Goal: Use online tool/utility: Utilize a website feature to perform a specific function

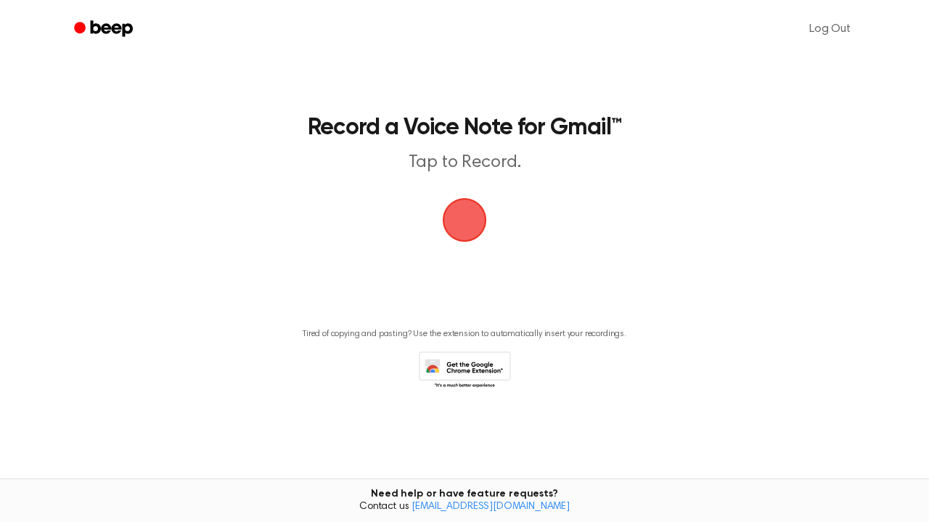
click at [473, 218] on span "button" at bounding box center [464, 219] width 75 height 75
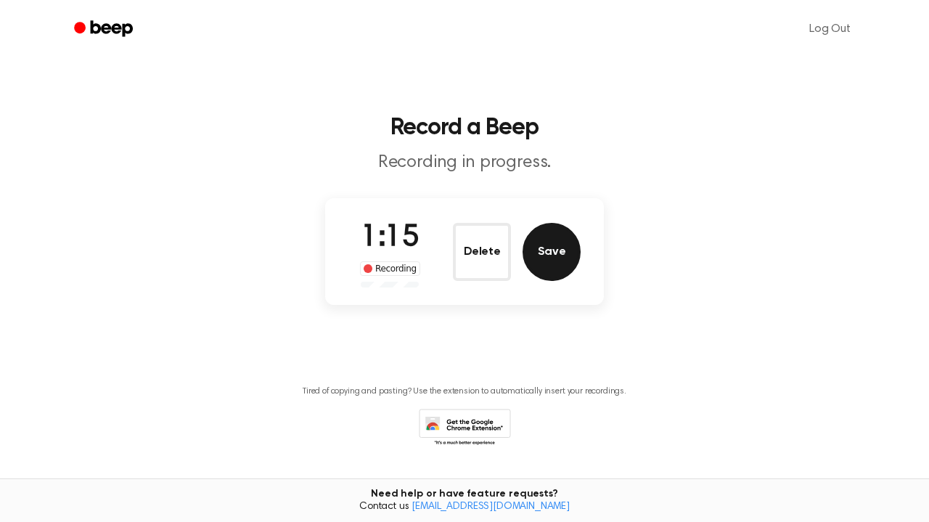
click at [552, 258] on button "Save" at bounding box center [551, 252] width 58 height 58
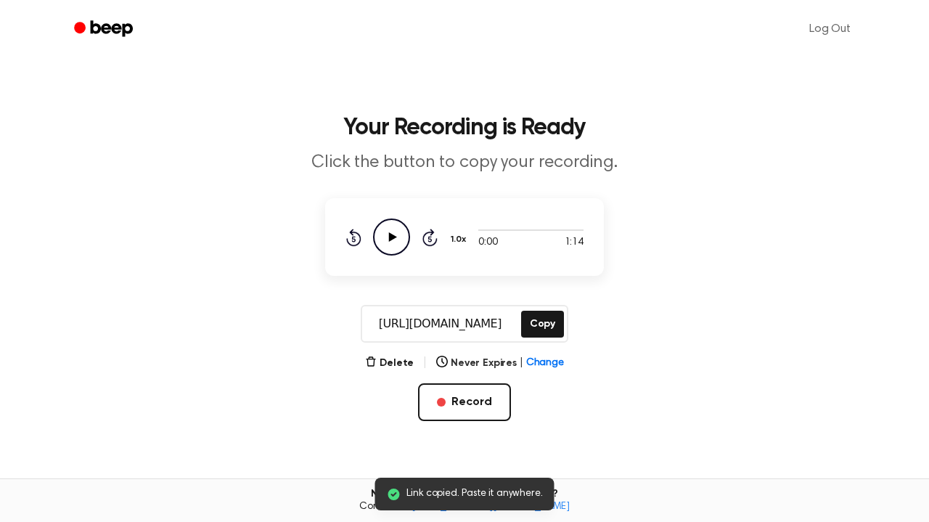
click at [392, 239] on icon at bounding box center [393, 236] width 8 height 9
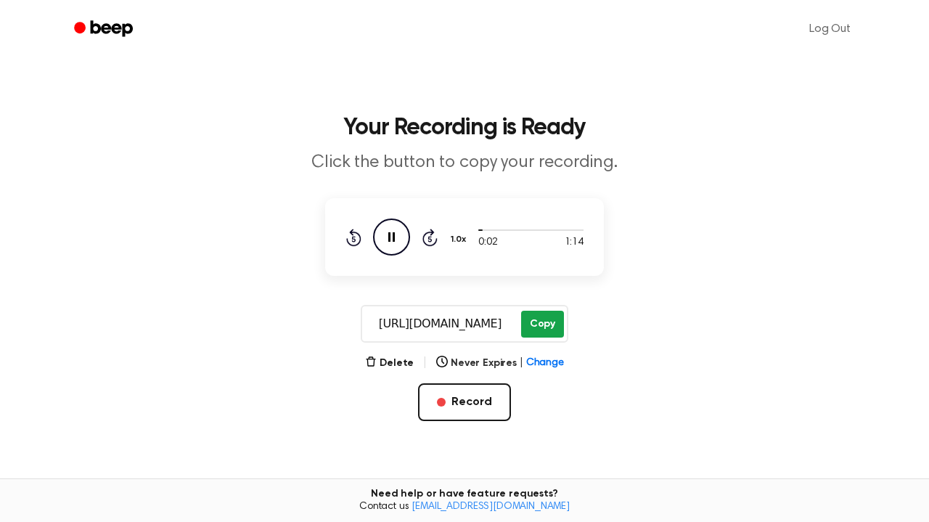
click at [533, 323] on button "Copy" at bounding box center [542, 324] width 43 height 27
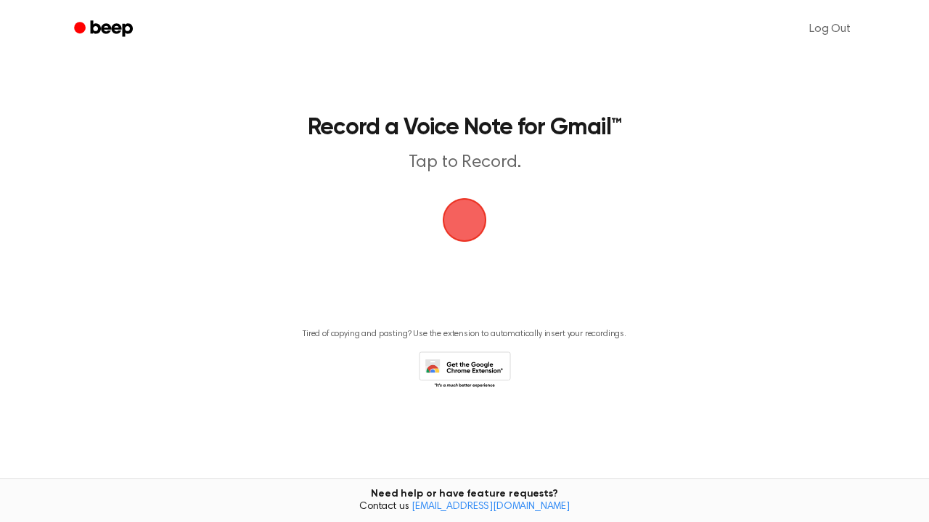
click at [467, 213] on span "button" at bounding box center [465, 220] width 70 height 70
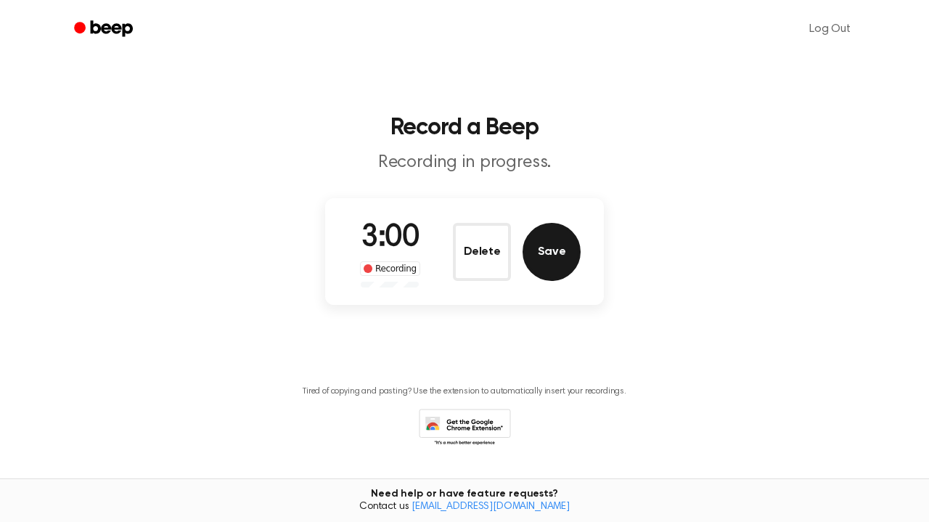
click at [572, 251] on button "Save" at bounding box center [551, 252] width 58 height 58
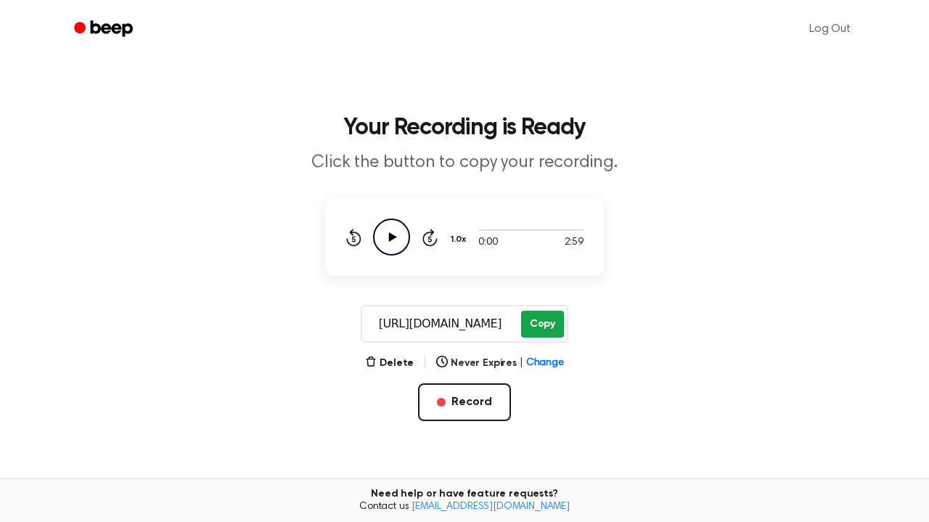
click at [537, 322] on button "Copy" at bounding box center [542, 324] width 43 height 27
